Goal: Find specific page/section: Find specific page/section

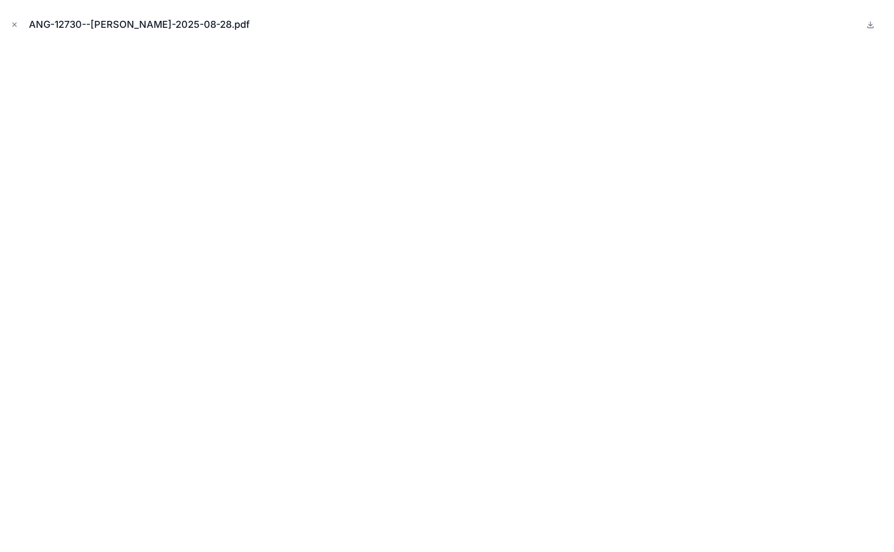
scroll to position [1129, 0]
click at [15, 22] on icon "Close modal" at bounding box center [14, 24] width 7 height 7
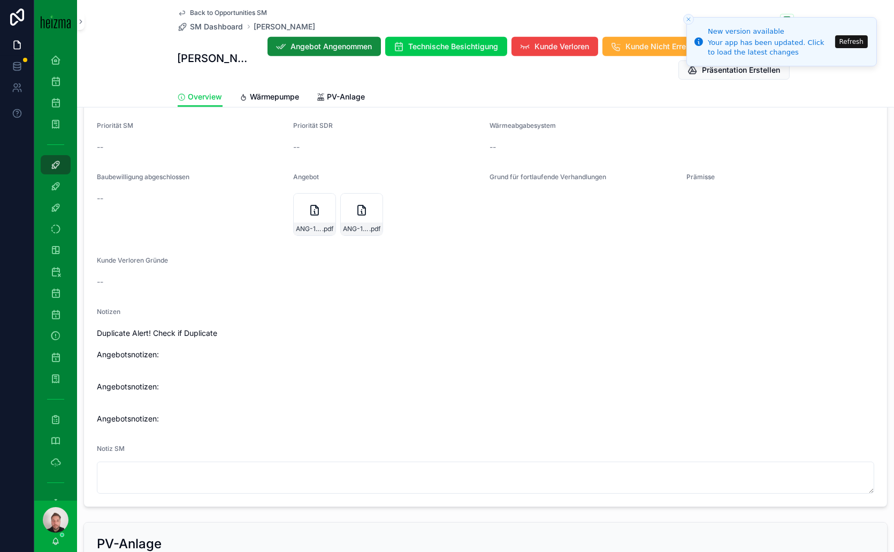
click at [362, 208] on icon "scrollable content" at bounding box center [361, 210] width 13 height 13
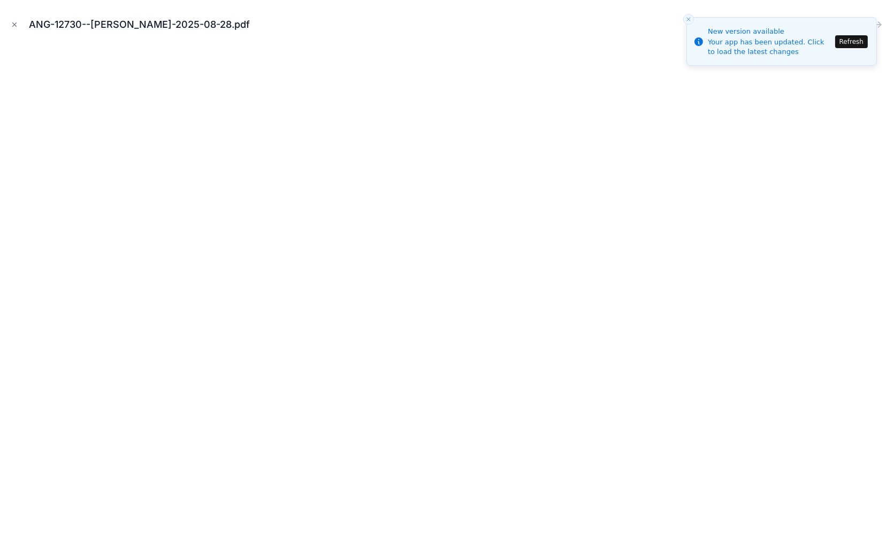
click at [690, 18] on icon "Close toast" at bounding box center [688, 19] width 6 height 6
click at [857, 41] on button "Refresh" at bounding box center [851, 41] width 33 height 13
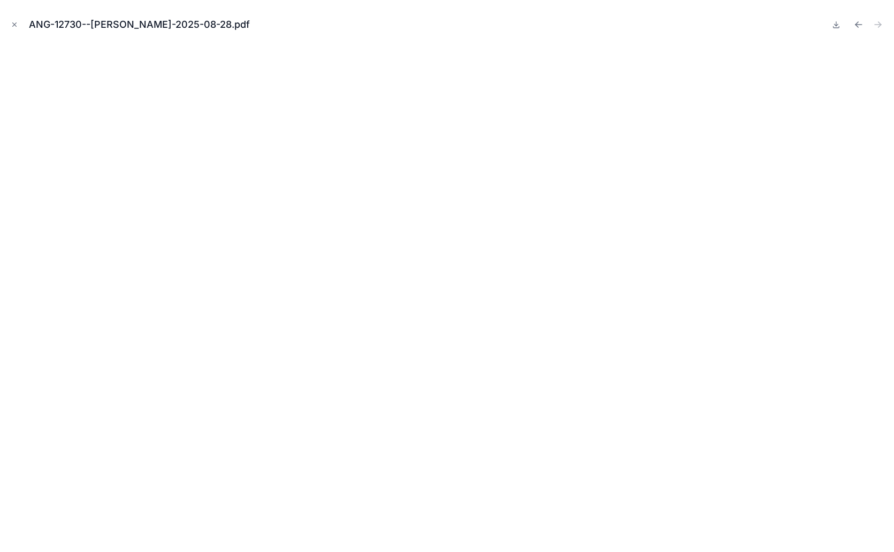
click at [15, 21] on icon "Close modal" at bounding box center [14, 24] width 7 height 7
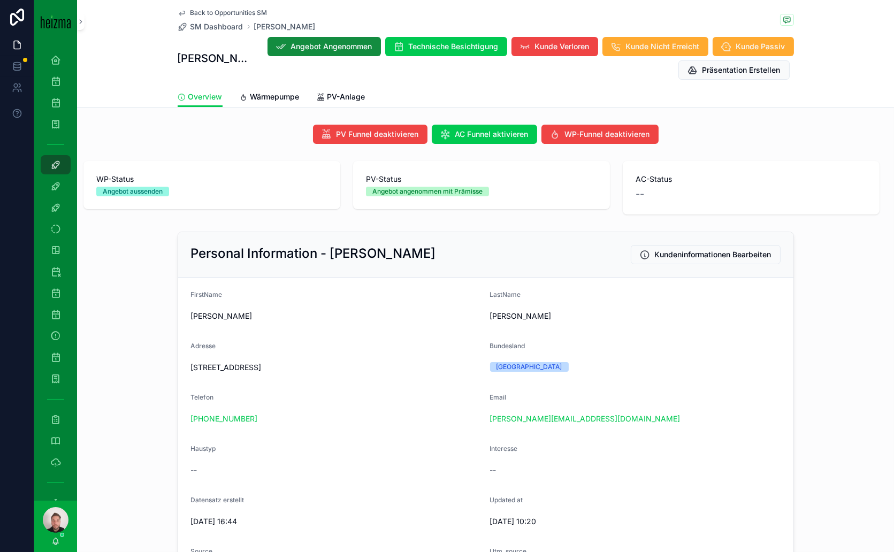
click at [273, 91] on span "Wärmepumpe" at bounding box center [274, 96] width 49 height 11
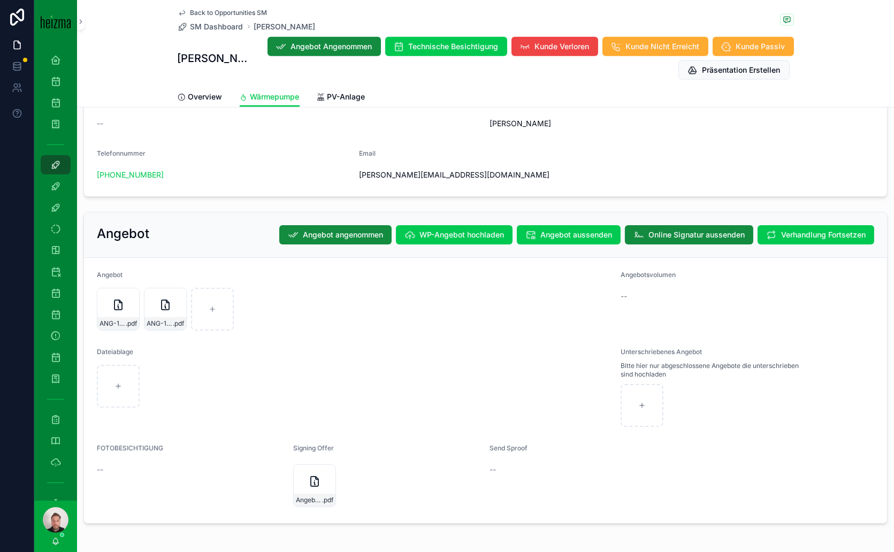
scroll to position [1858, 0]
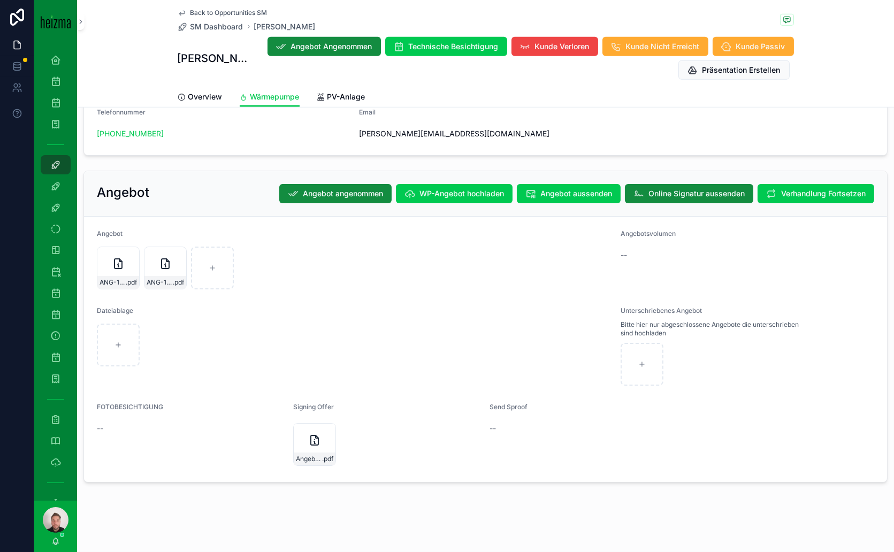
click at [118, 268] on div "ANG-12730--[PERSON_NAME]-2025-08-28 .pdf" at bounding box center [118, 268] width 43 height 43
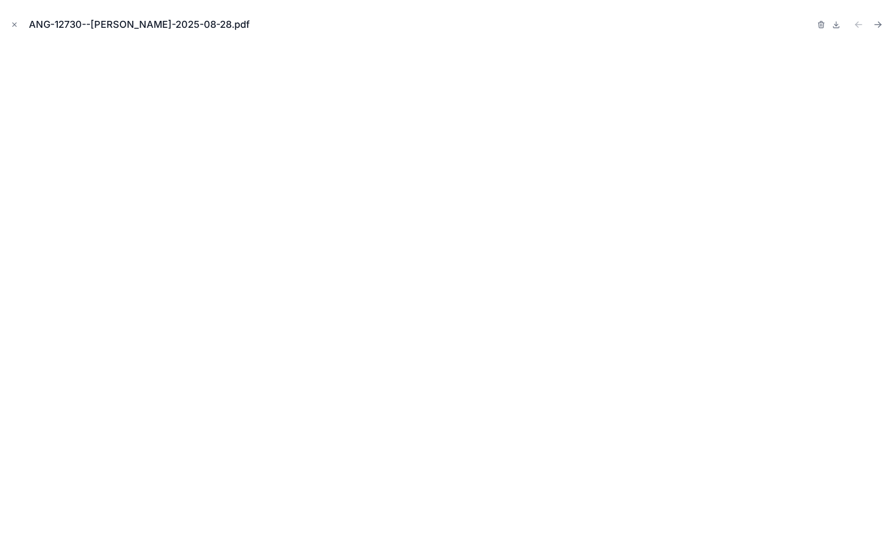
click at [14, 26] on icon "Close modal" at bounding box center [14, 24] width 7 height 7
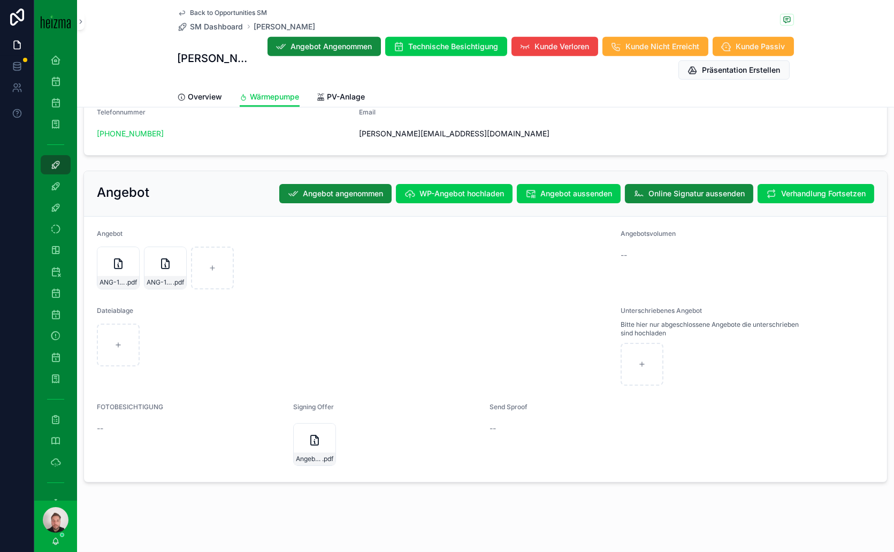
click at [159, 269] on div "ANG-12730--[PERSON_NAME]-2025-08-28 .pdf" at bounding box center [165, 268] width 43 height 43
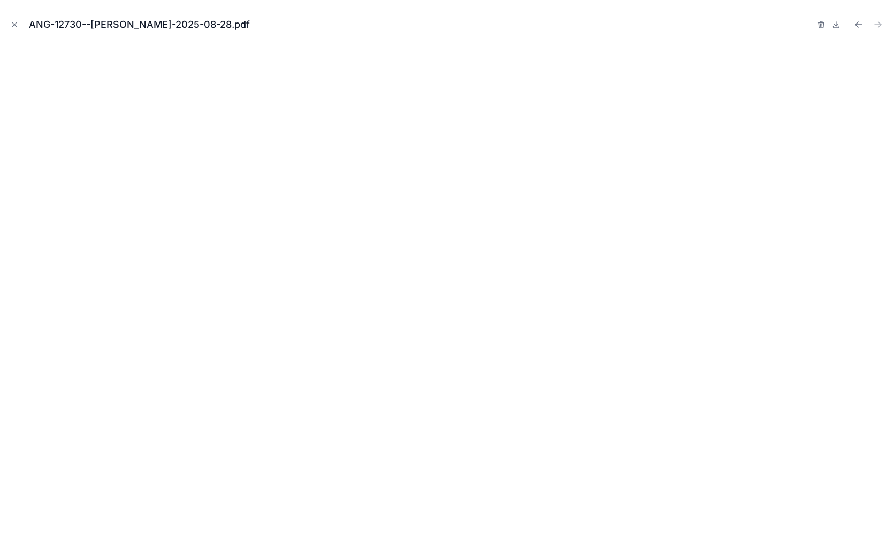
click at [16, 26] on icon "Close modal" at bounding box center [15, 25] width 4 height 4
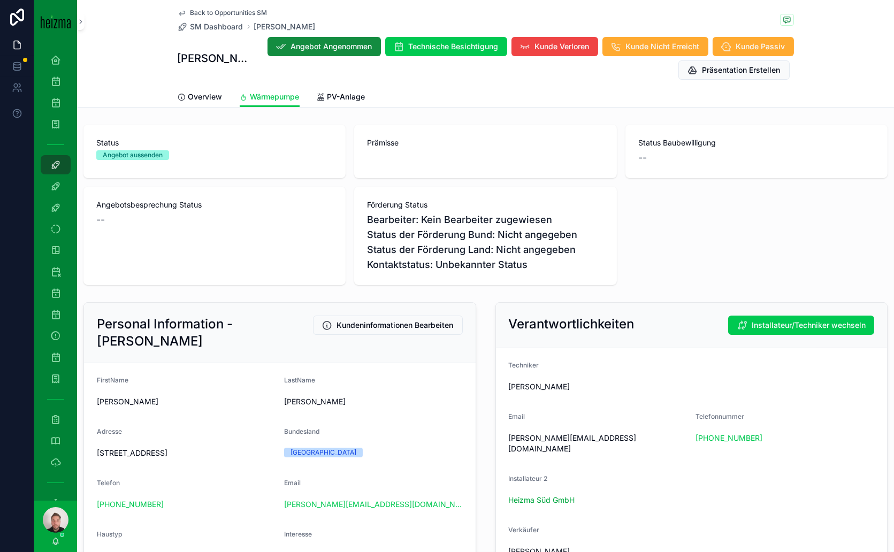
click at [214, 13] on span "Back to Opportunities SM" at bounding box center [228, 13] width 77 height 9
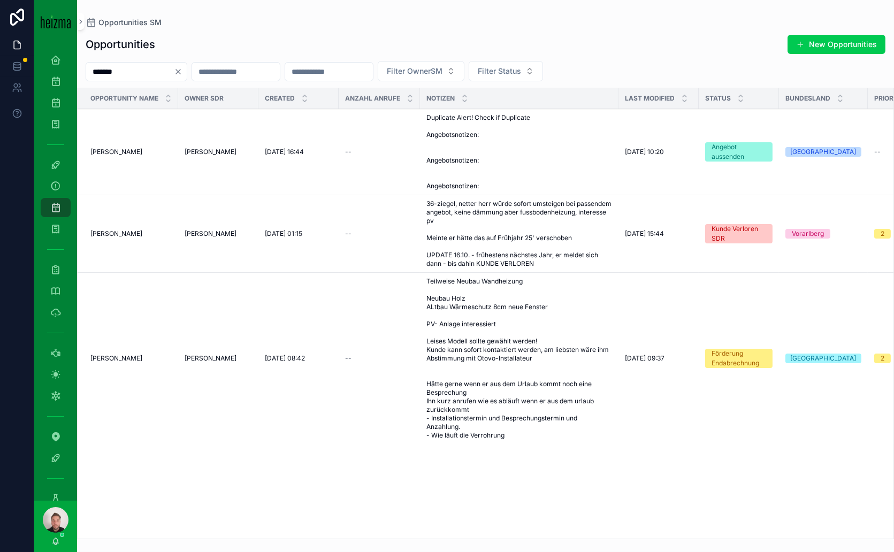
click at [174, 71] on input "*******" at bounding box center [130, 71] width 88 height 15
drag, startPoint x: 170, startPoint y: 71, endPoint x: 21, endPoint y: 72, distance: 148.7
click at [21, 72] on div "Data SDR Dashboard 427 Opportunities (Admin Opportunities SDR Reminder 40 SM Da…" at bounding box center [447, 276] width 894 height 552
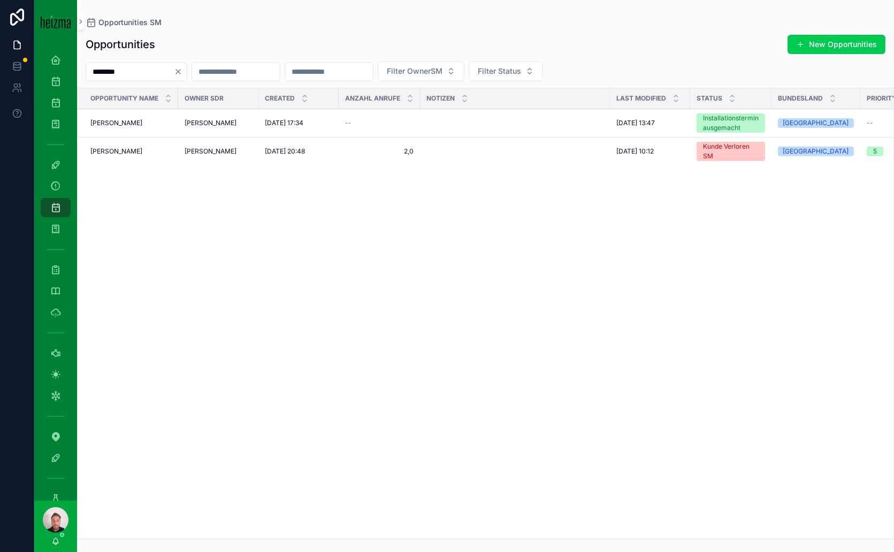
type input "********"
click at [120, 122] on span "[PERSON_NAME]" at bounding box center [116, 123] width 52 height 9
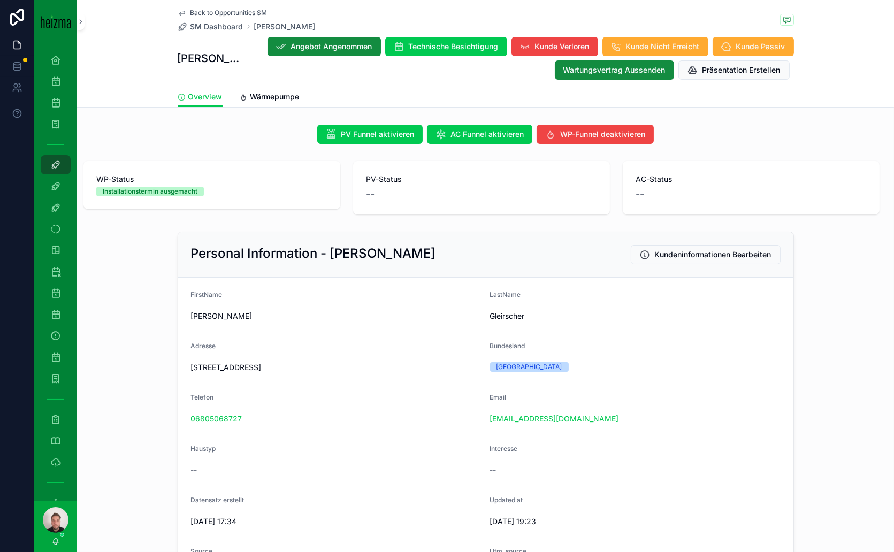
click at [223, 12] on span "Back to Opportunities SM" at bounding box center [228, 13] width 77 height 9
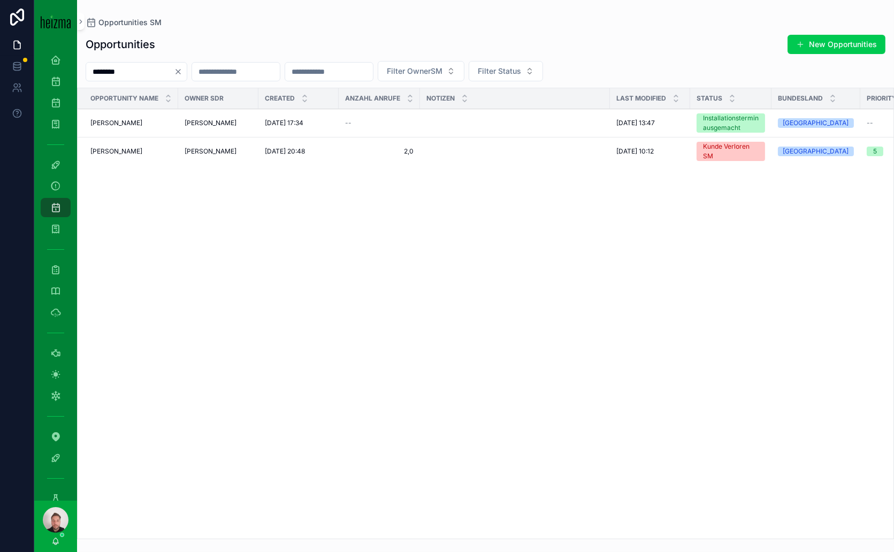
click at [182, 69] on icon "Clear" at bounding box center [178, 71] width 9 height 9
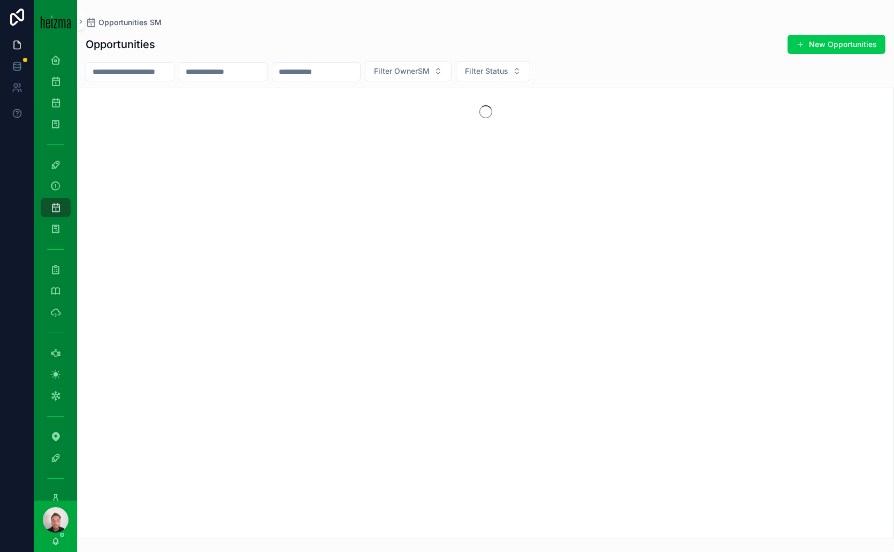
click at [147, 72] on input "scrollable content" at bounding box center [130, 71] width 88 height 15
click at [389, 296] on div "scrollable content" at bounding box center [485, 313] width 817 height 451
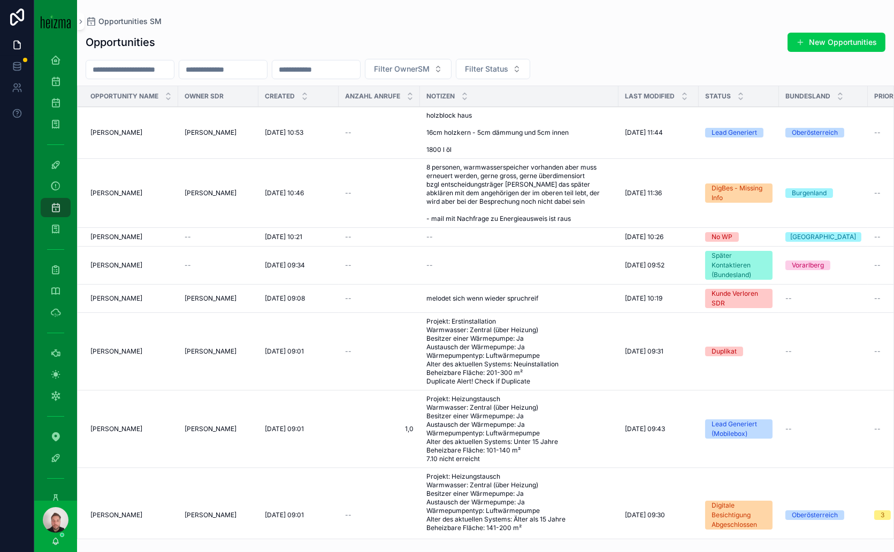
click at [154, 67] on input "scrollable content" at bounding box center [130, 69] width 88 height 15
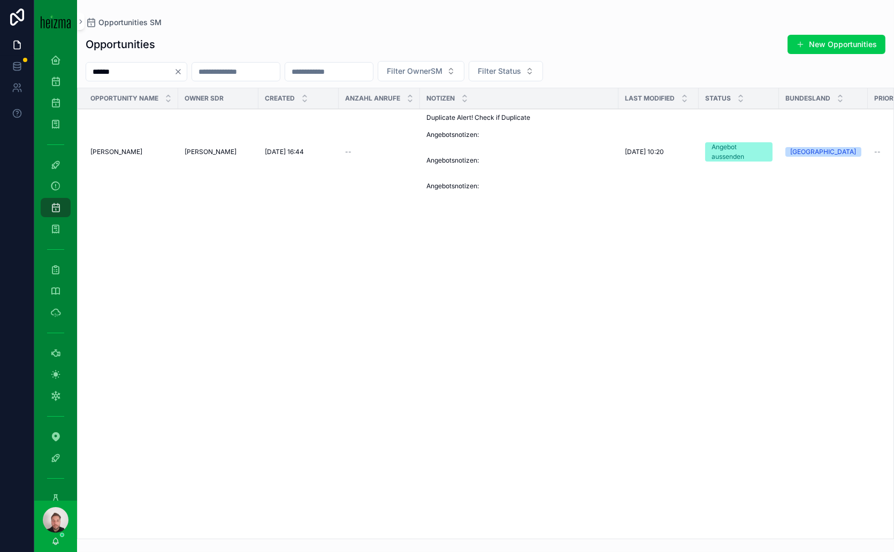
type input "******"
click at [152, 156] on div "[PERSON_NAME] [PERSON_NAME]" at bounding box center [130, 152] width 81 height 9
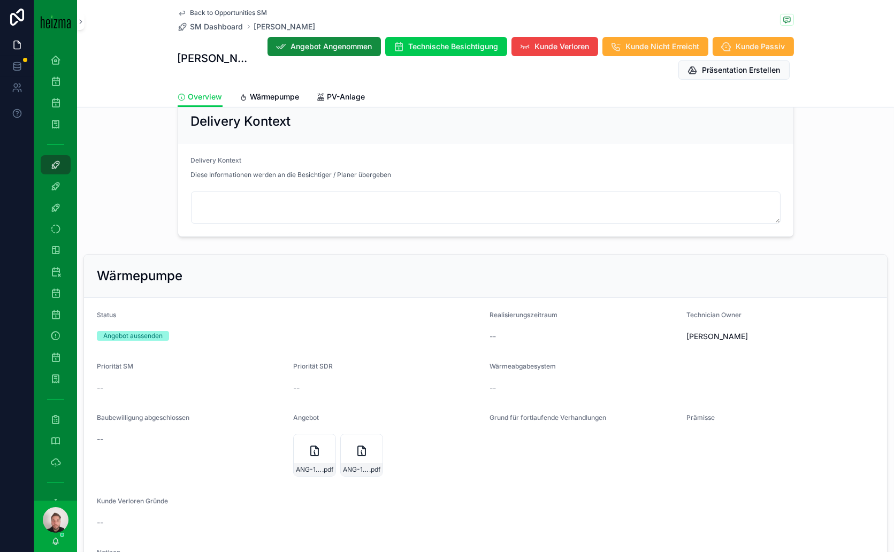
scroll to position [891, 0]
click at [356, 447] on icon "scrollable content" at bounding box center [361, 448] width 13 height 13
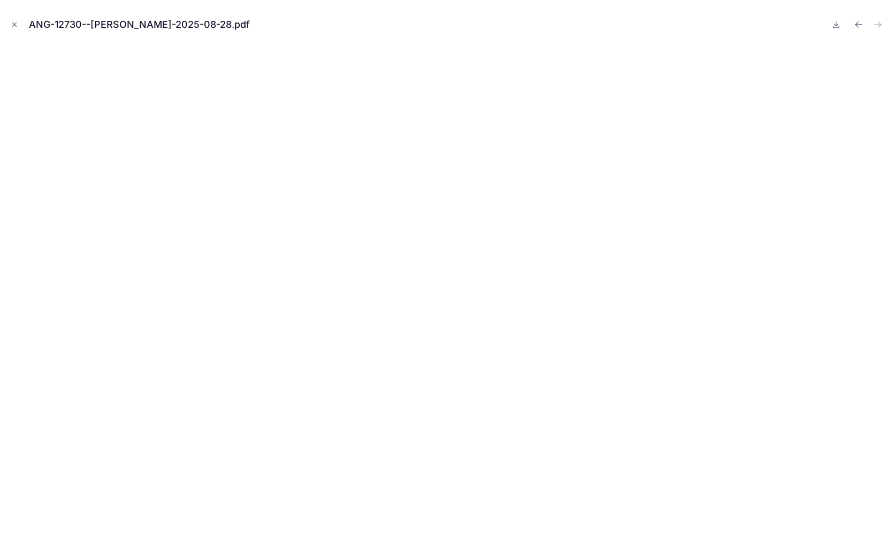
click at [11, 22] on icon "Close modal" at bounding box center [14, 24] width 7 height 7
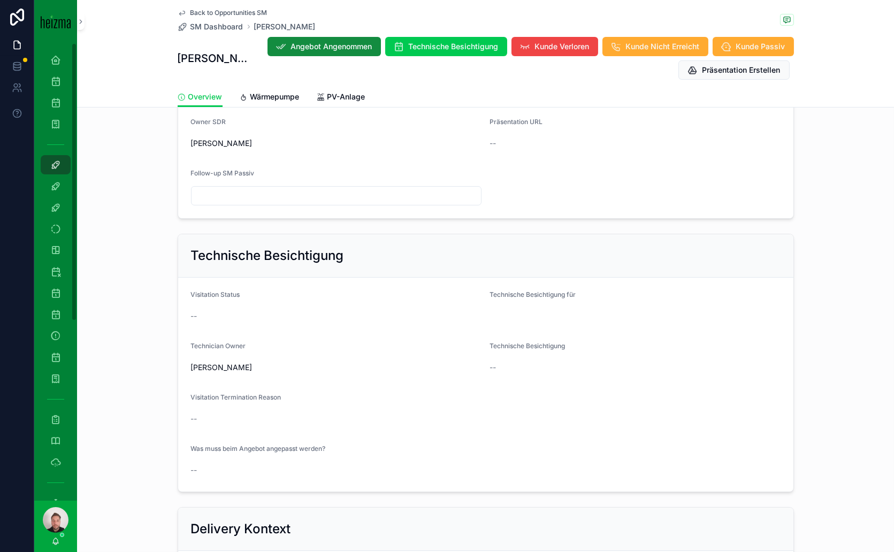
type textarea "*********"
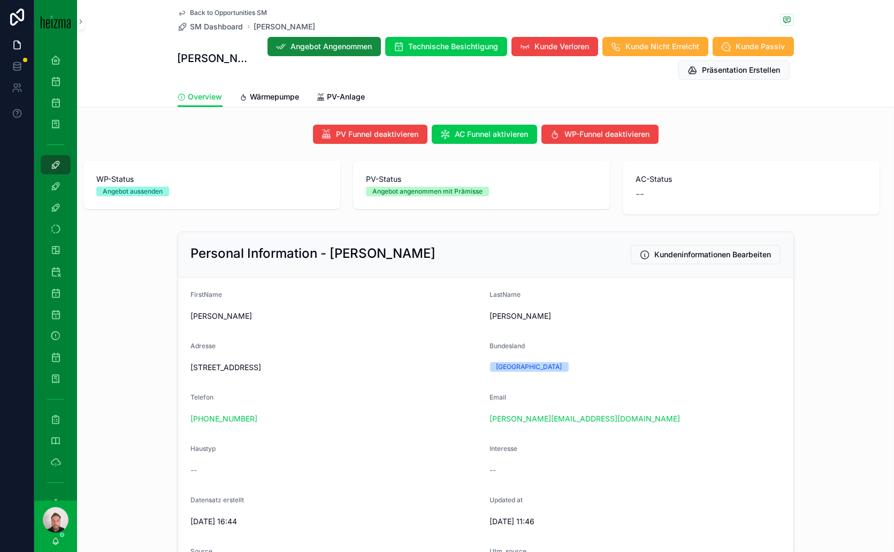
click at [247, 13] on span "Back to Opportunities SM" at bounding box center [228, 13] width 77 height 9
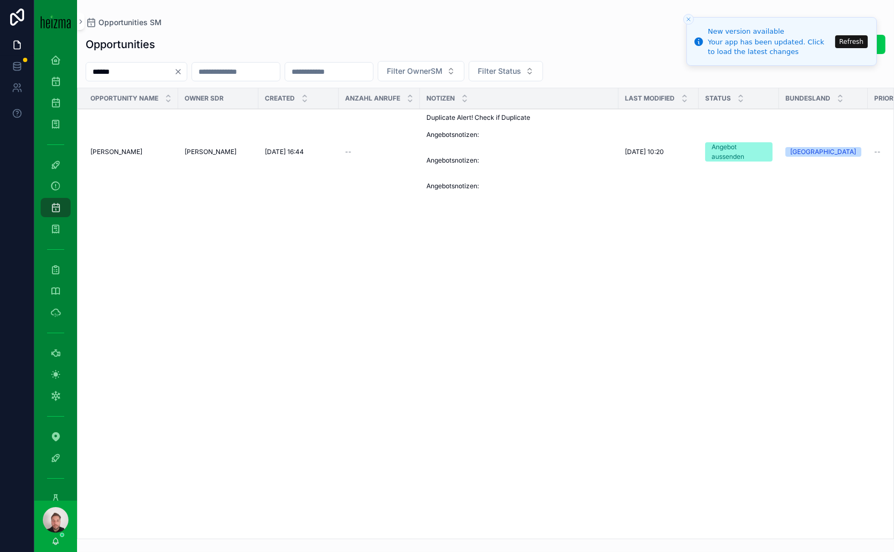
click at [857, 41] on button "Refresh" at bounding box center [851, 41] width 33 height 13
